Goal: Find specific page/section: Find specific page/section

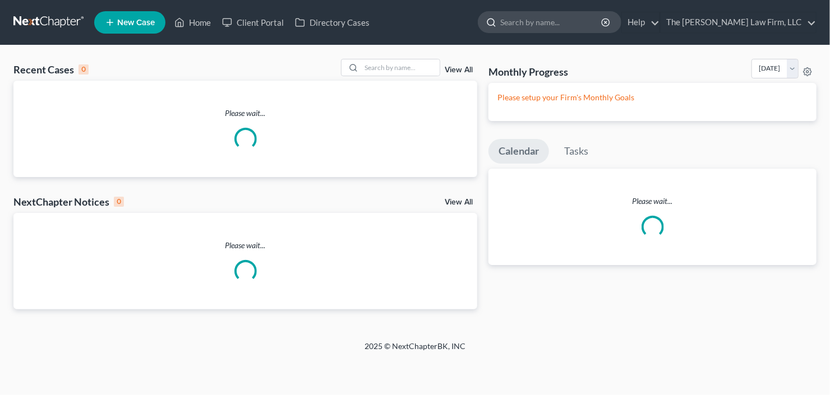
click at [581, 14] on input "search" at bounding box center [551, 22] width 103 height 21
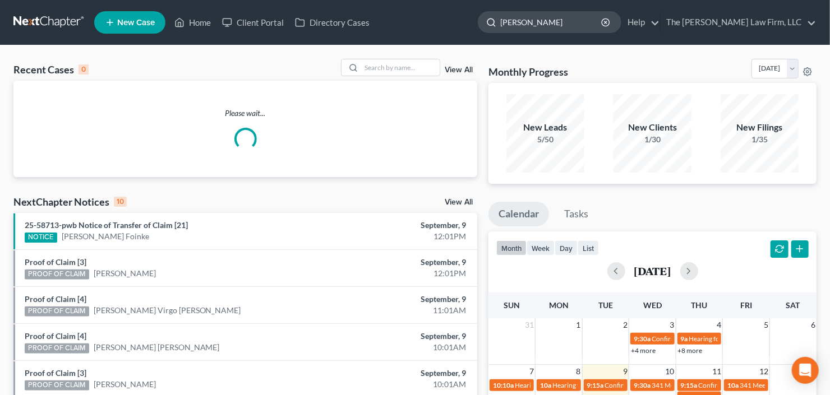
type input "[PERSON_NAME]"
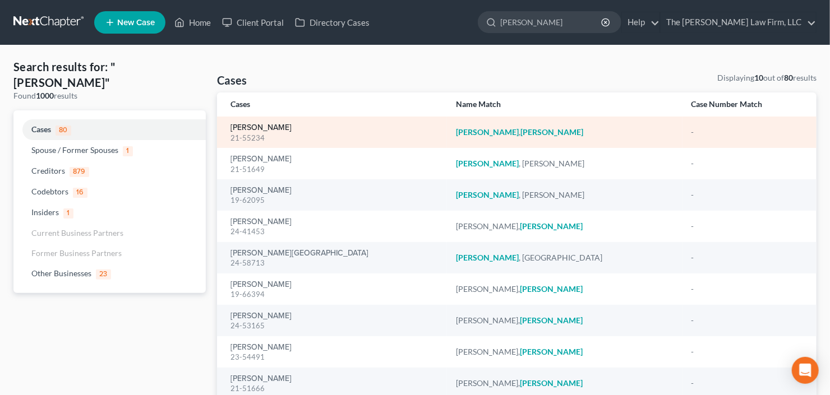
click at [284, 127] on link "Robinson, Robert" at bounding box center [261, 128] width 61 height 8
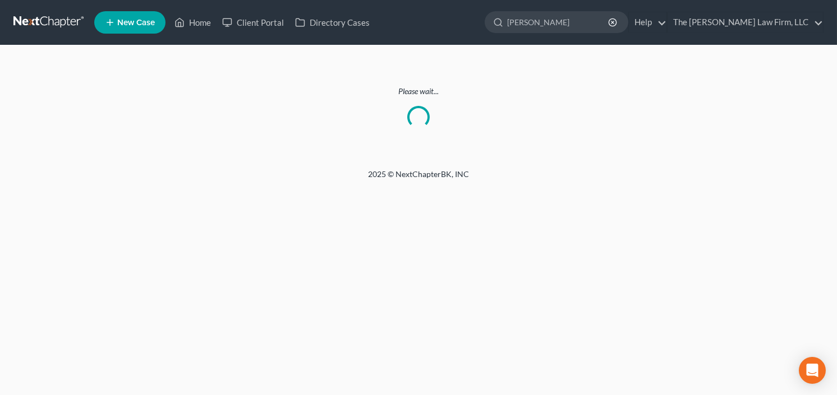
click at [587, 2] on nav "Home New Case Client Portal Directory Cases The Craig Black Law Firm, LLC cb@cr…" at bounding box center [418, 22] width 837 height 45
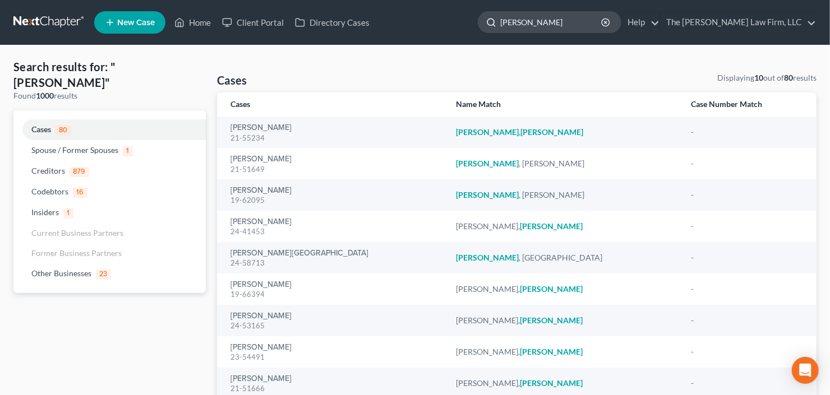
click at [578, 22] on input "roberts" at bounding box center [551, 22] width 103 height 21
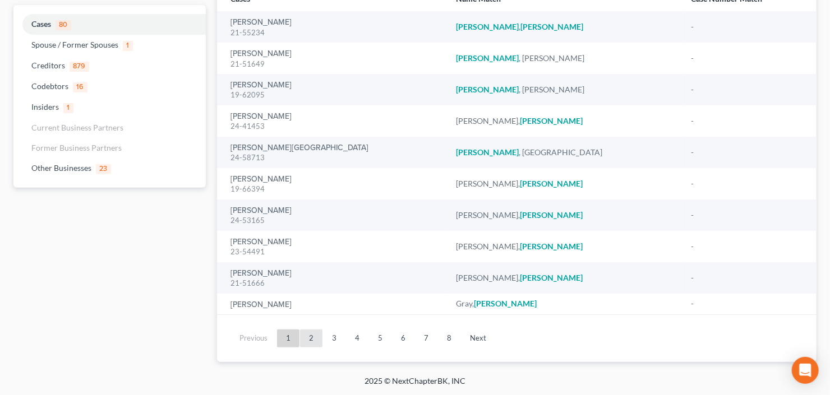
click at [317, 334] on link "2" at bounding box center [311, 339] width 22 height 18
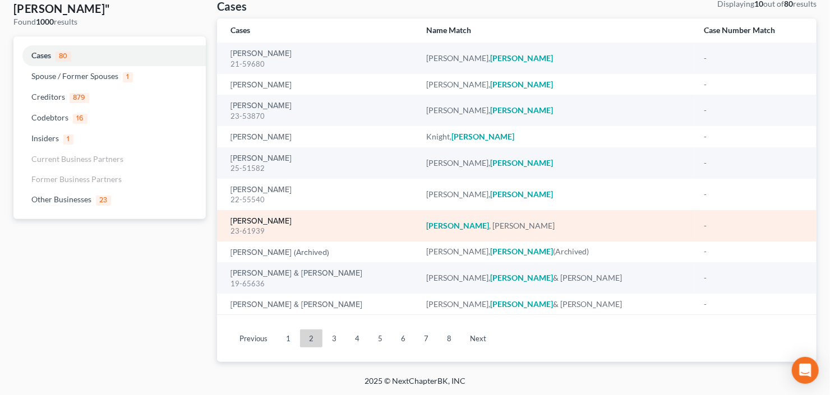
click at [270, 221] on link "Roberts, Carrielois" at bounding box center [261, 222] width 61 height 8
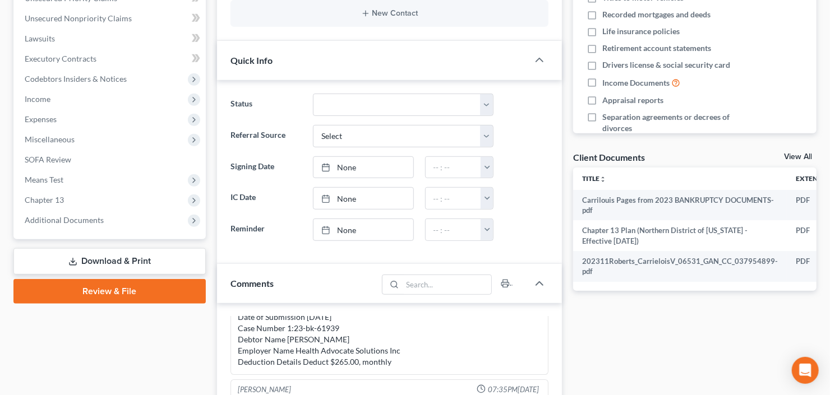
scroll to position [314, 0]
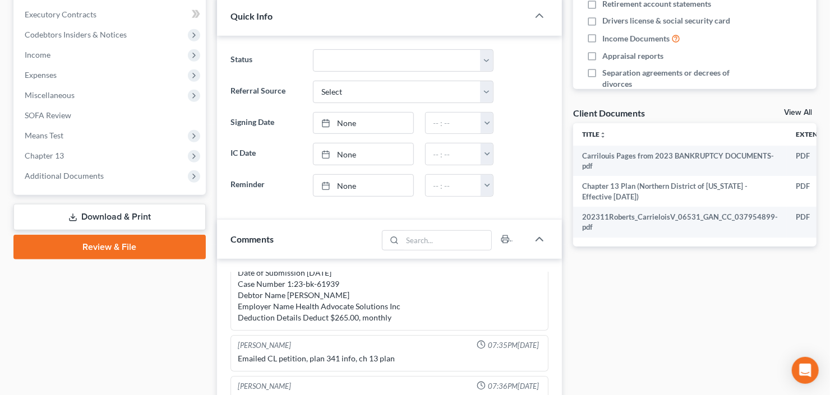
click at [76, 184] on span "Additional Documents" at bounding box center [111, 176] width 190 height 20
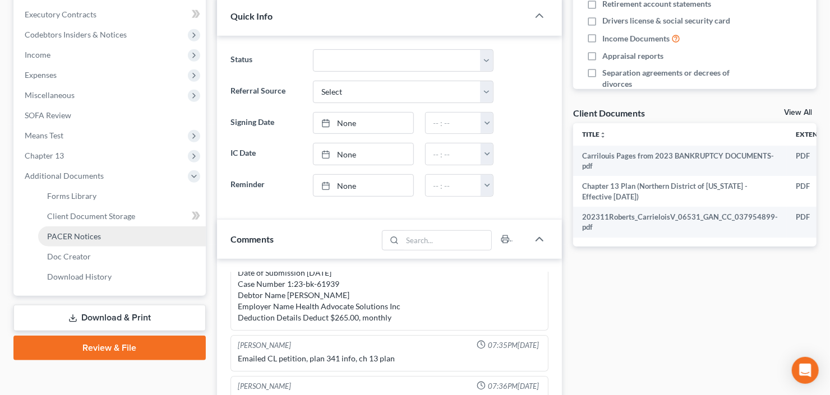
click at [87, 237] on span "PACER Notices" at bounding box center [74, 237] width 54 height 10
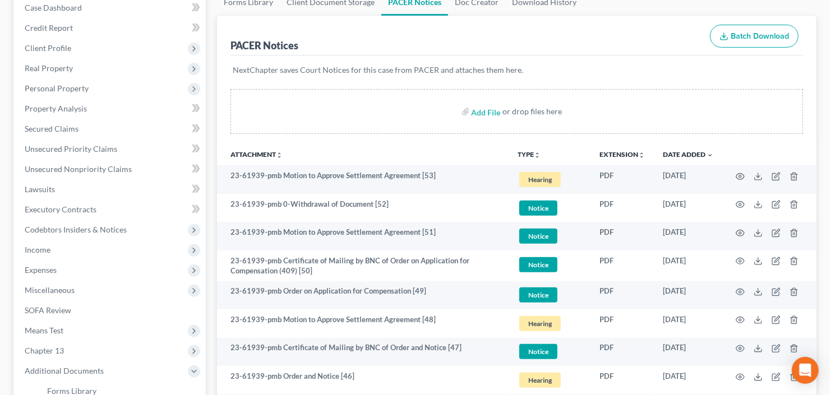
scroll to position [135, 0]
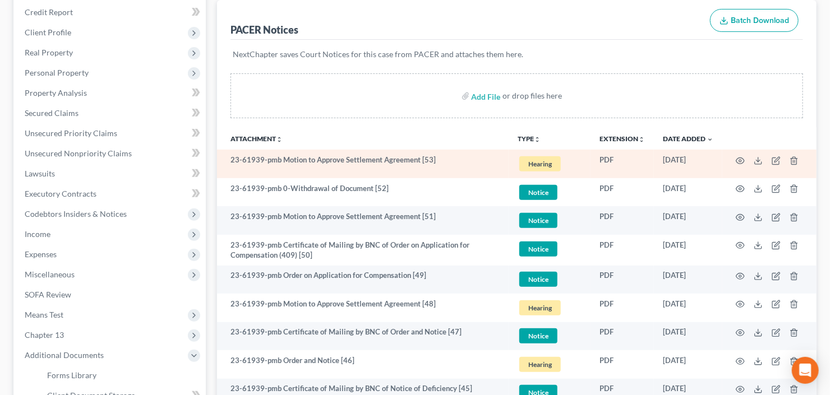
click at [732, 160] on td at bounding box center [770, 164] width 94 height 29
click at [737, 160] on icon "button" at bounding box center [741, 161] width 8 height 6
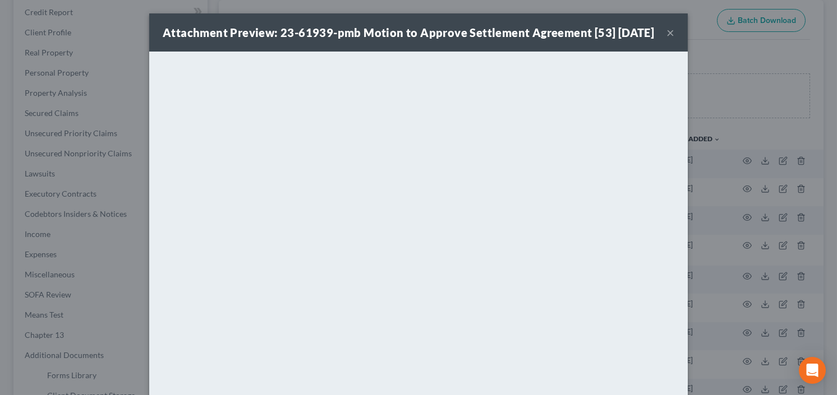
click at [666, 38] on button "×" at bounding box center [670, 32] width 8 height 13
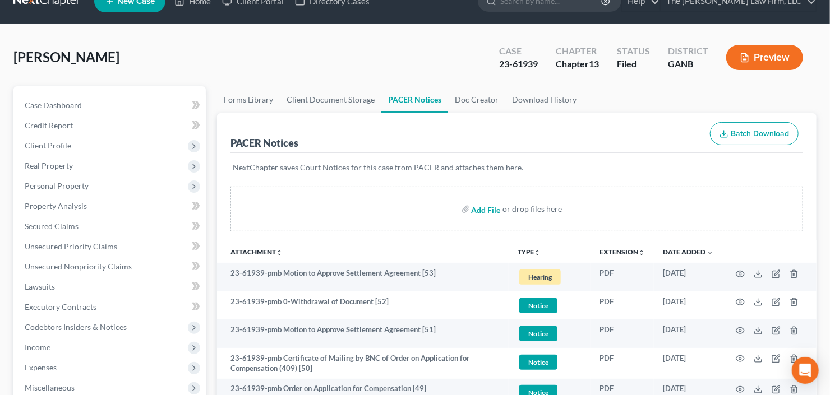
scroll to position [0, 0]
